Goal: Task Accomplishment & Management: Manage account settings

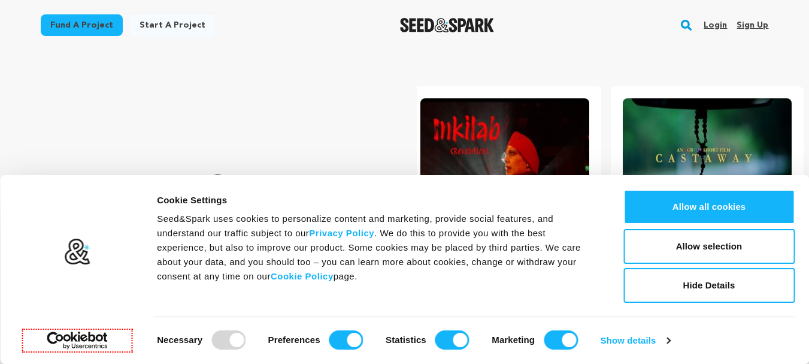
scroll to position [0, 212]
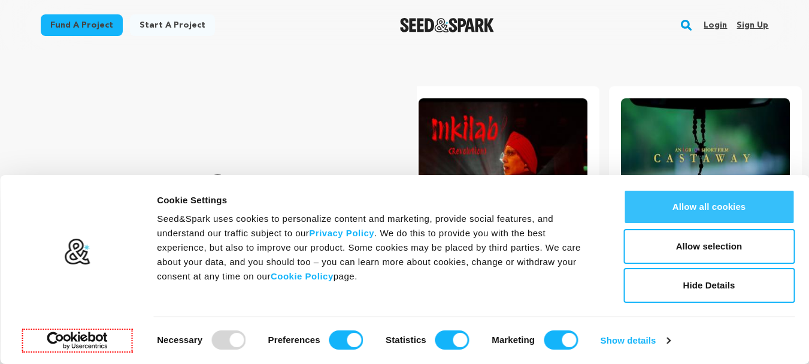
click at [683, 204] on button "Allow all cookies" at bounding box center [709, 206] width 171 height 35
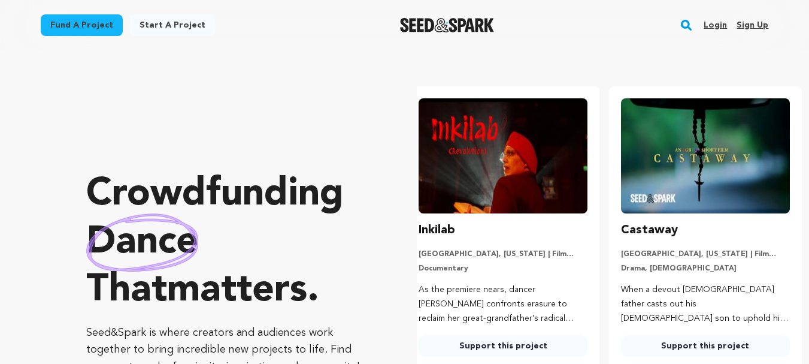
click at [748, 28] on link "Sign up" at bounding box center [753, 25] width 32 height 19
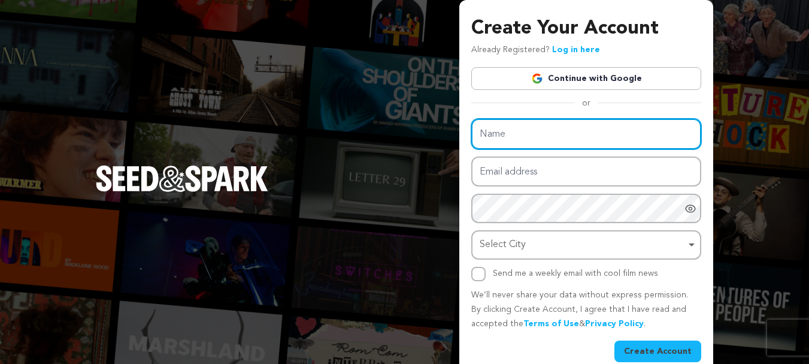
click at [503, 136] on input "Name" at bounding box center [586, 134] width 230 height 31
type input "aurorahazel"
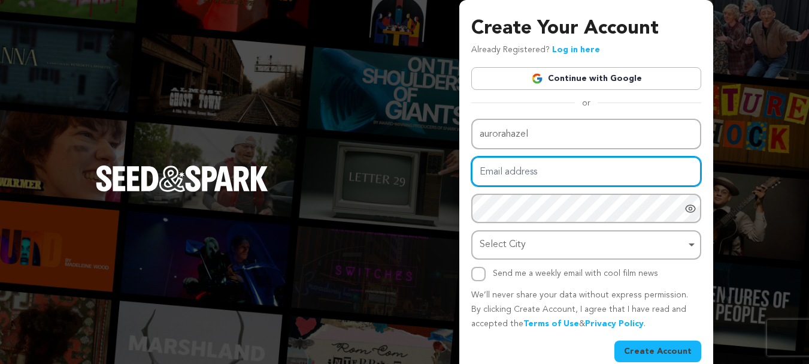
drag, startPoint x: 524, startPoint y: 155, endPoint x: 546, endPoint y: 172, distance: 27.3
click at [546, 174] on input "Email address" at bounding box center [586, 171] width 230 height 31
type input "aurorahazel07@gmail.com"
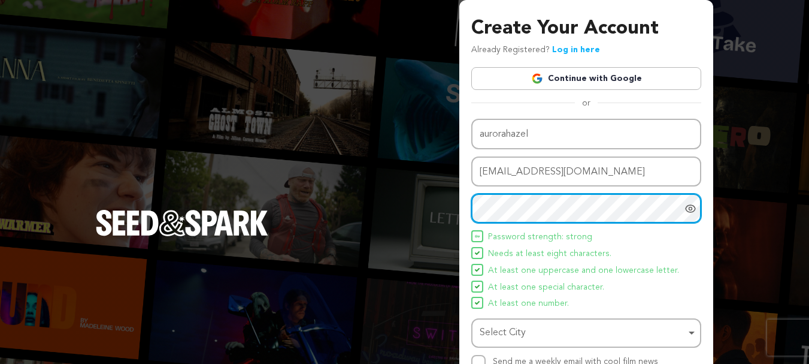
click at [532, 329] on div "Select City Remove item" at bounding box center [583, 332] width 206 height 17
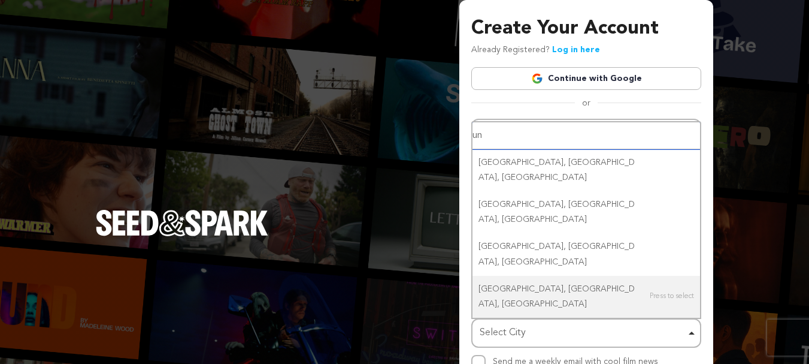
type input "uni"
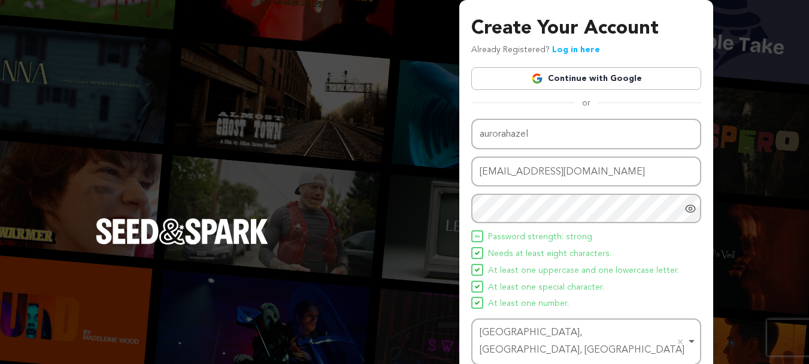
scroll to position [105, 0]
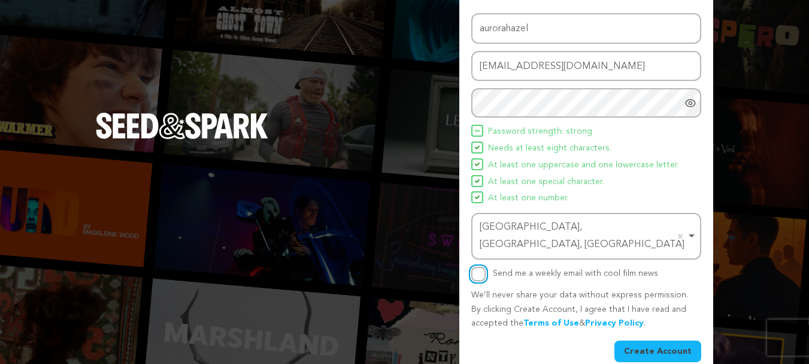
click at [479, 267] on input "Send me a weekly email with cool film news" at bounding box center [478, 274] width 14 height 14
checkbox input "true"
click at [645, 340] on button "Create Account" at bounding box center [658, 351] width 87 height 22
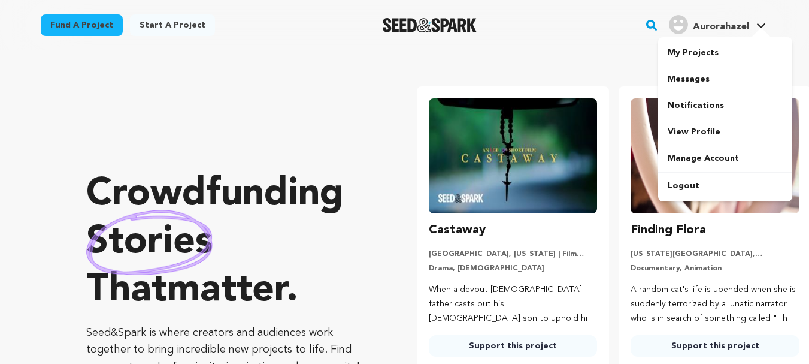
click at [730, 31] on span "Aurorahazel" at bounding box center [721, 27] width 56 height 10
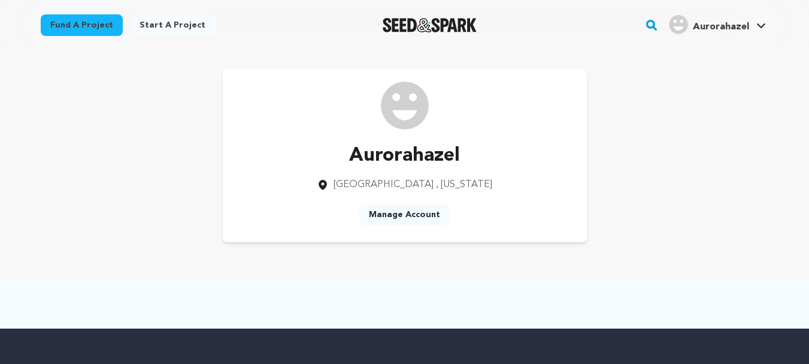
click at [402, 220] on link "Manage Account" at bounding box center [404, 215] width 90 height 22
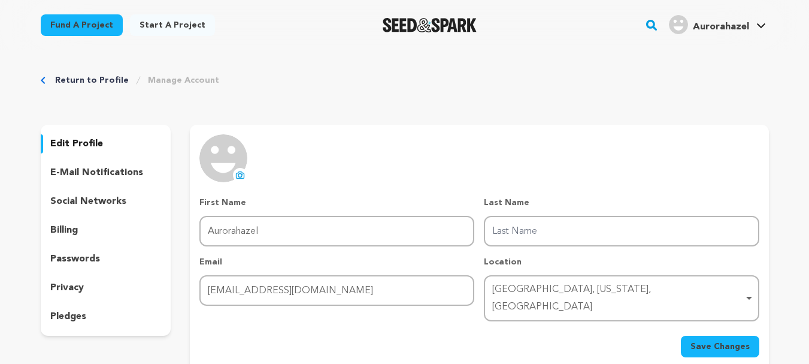
scroll to position [60, 0]
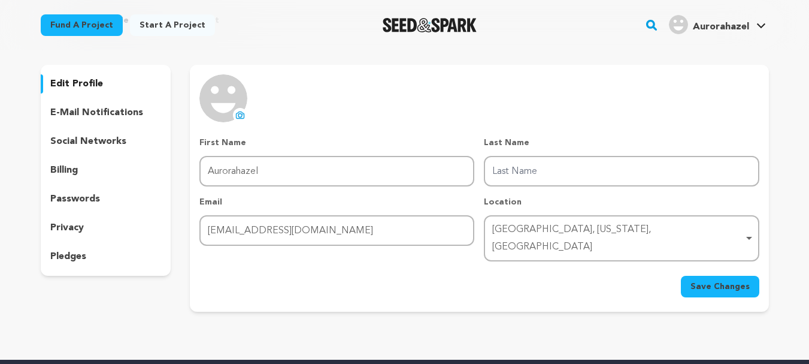
click at [89, 144] on p "social networks" at bounding box center [88, 141] width 76 height 14
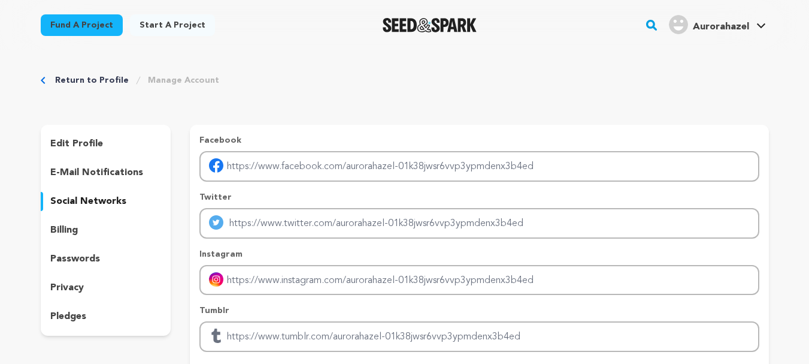
click at [93, 148] on p "edit profile" at bounding box center [76, 144] width 53 height 14
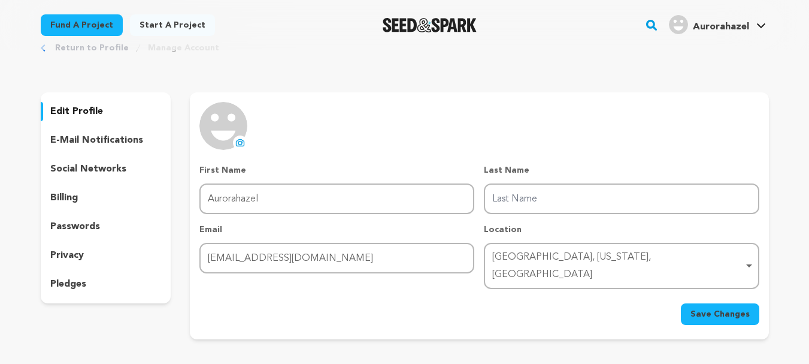
scroll to position [60, 0]
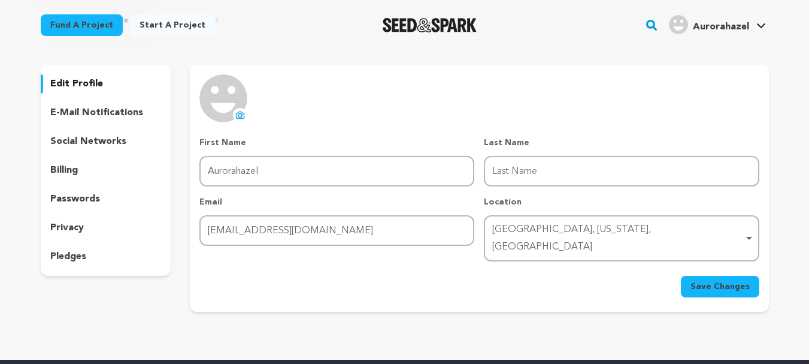
click at [88, 117] on p "e-mail notifications" at bounding box center [96, 112] width 93 height 14
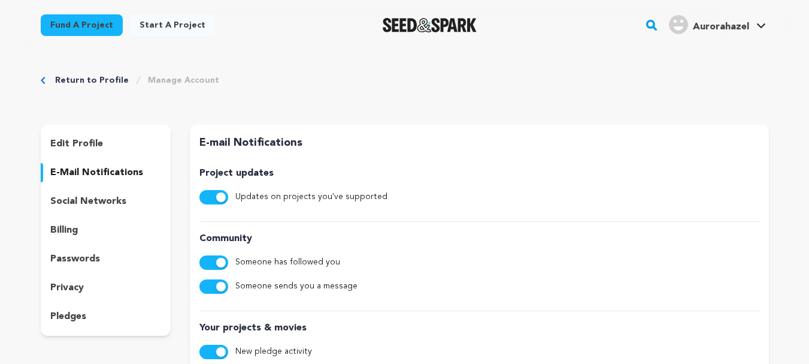
drag, startPoint x: 68, startPoint y: 207, endPoint x: 78, endPoint y: 205, distance: 10.3
click at [69, 207] on p "social networks" at bounding box center [88, 201] width 76 height 14
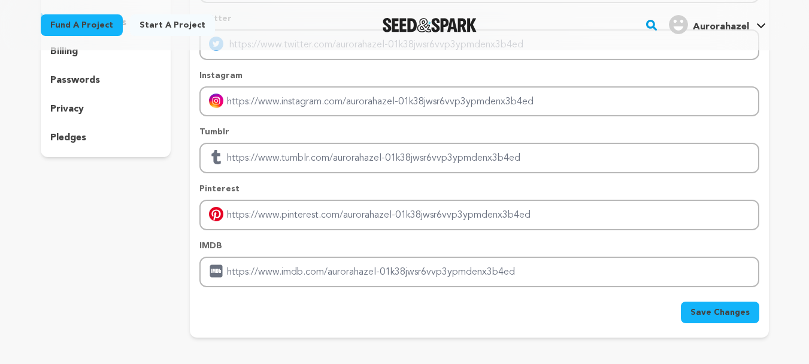
scroll to position [180, 0]
click at [57, 87] on div "passwords" at bounding box center [106, 78] width 131 height 19
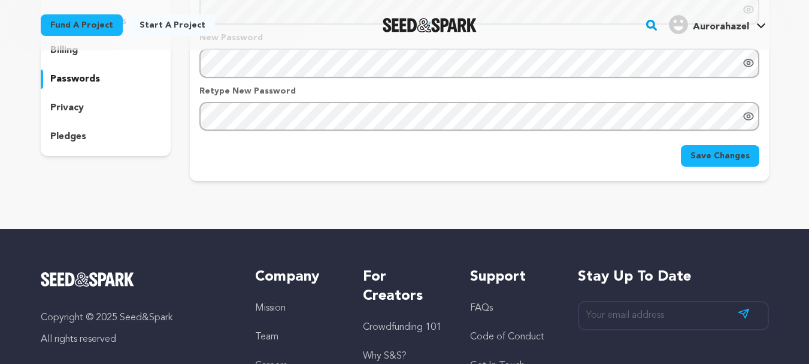
click at [66, 104] on p "privacy" at bounding box center [67, 108] width 34 height 14
